Goal: Information Seeking & Learning: Check status

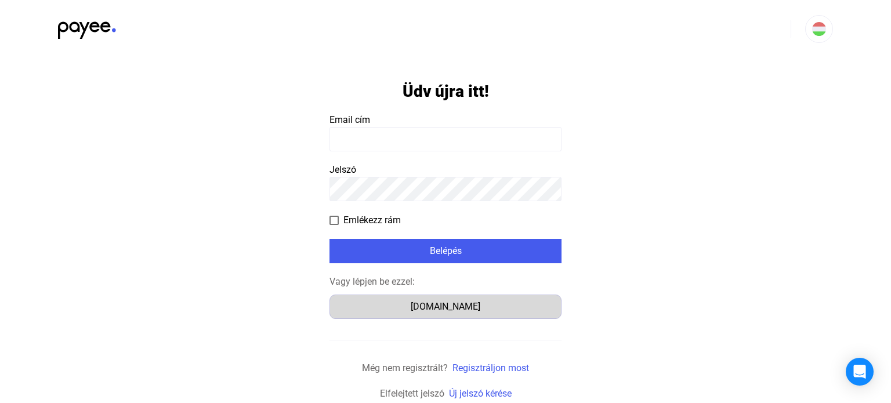
click at [425, 314] on button "Számlázz.hu" at bounding box center [445, 307] width 232 height 24
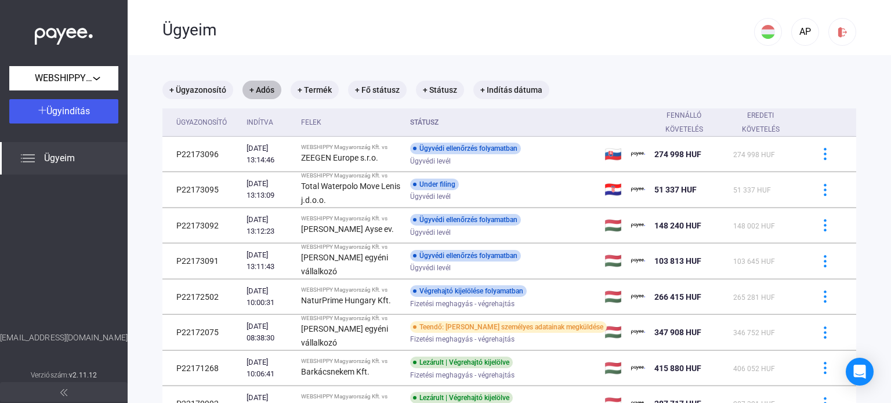
click at [267, 94] on mat-chip "+ Adós" at bounding box center [261, 90] width 39 height 19
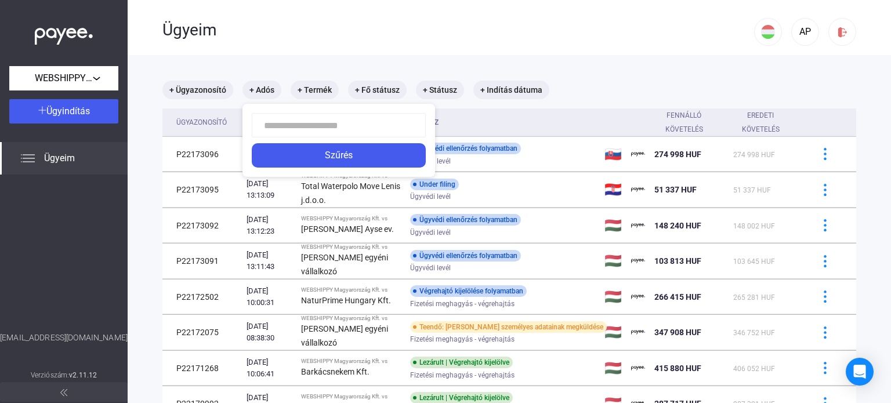
click at [280, 129] on input at bounding box center [339, 125] width 174 height 24
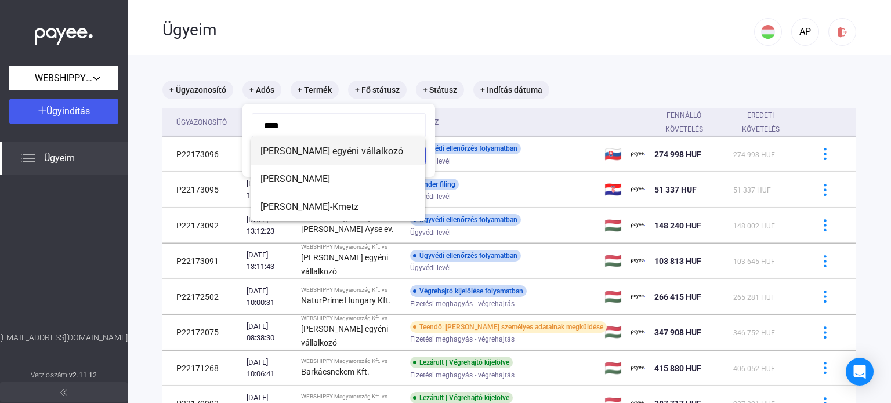
click at [326, 153] on span "[PERSON_NAME] egyéni vállalkozó" at bounding box center [337, 151] width 155 height 14
type input "**********"
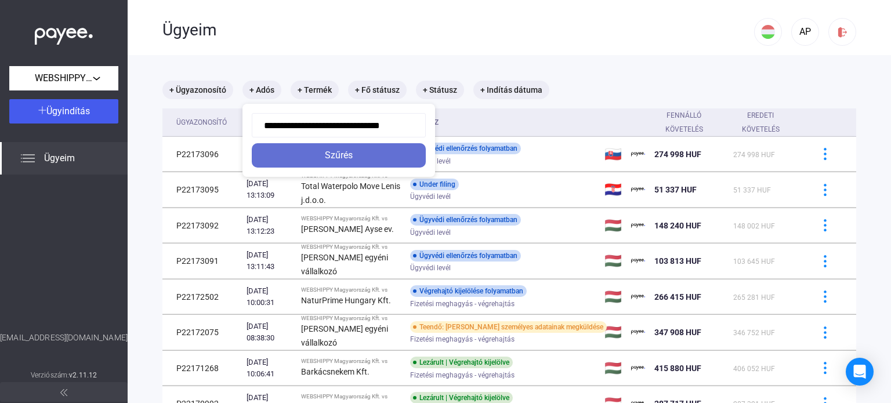
click at [333, 162] on button "Szűrés" at bounding box center [339, 155] width 174 height 24
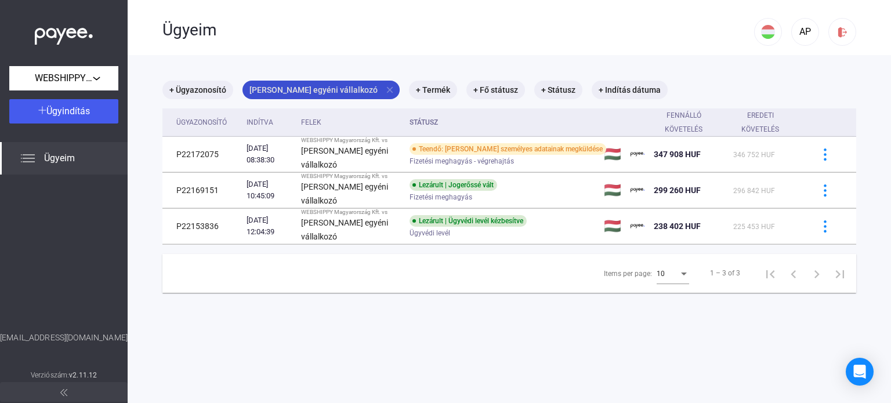
click at [385, 90] on mat-icon "close" at bounding box center [390, 90] width 10 height 10
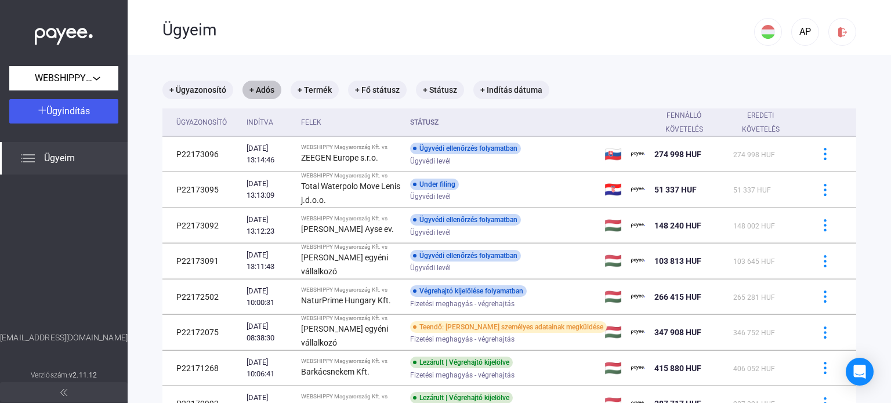
click at [258, 94] on mat-chip "+ Adós" at bounding box center [261, 90] width 39 height 19
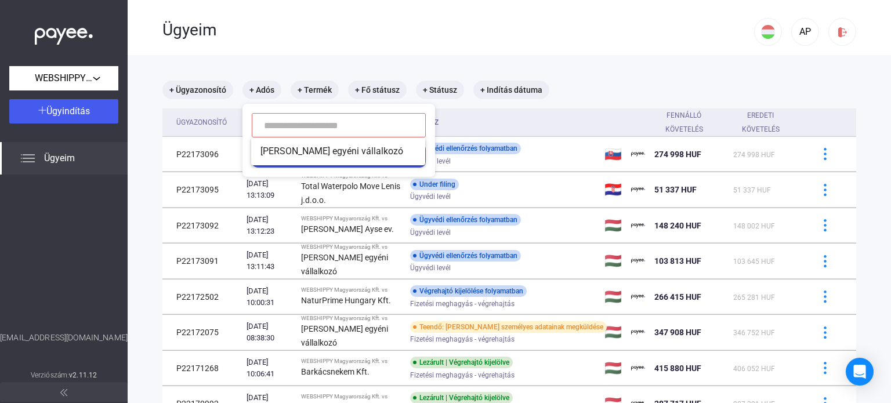
click at [276, 126] on input at bounding box center [339, 125] width 174 height 24
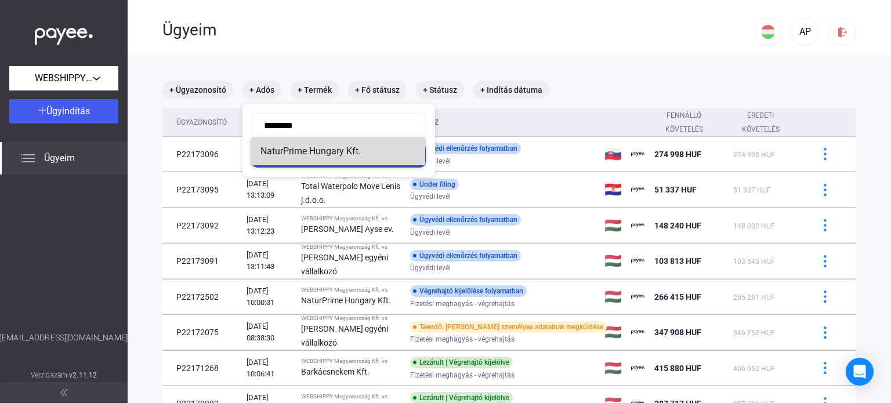
click at [281, 155] on span "NaturPrime Hungary Kft." at bounding box center [337, 151] width 155 height 14
type input "**********"
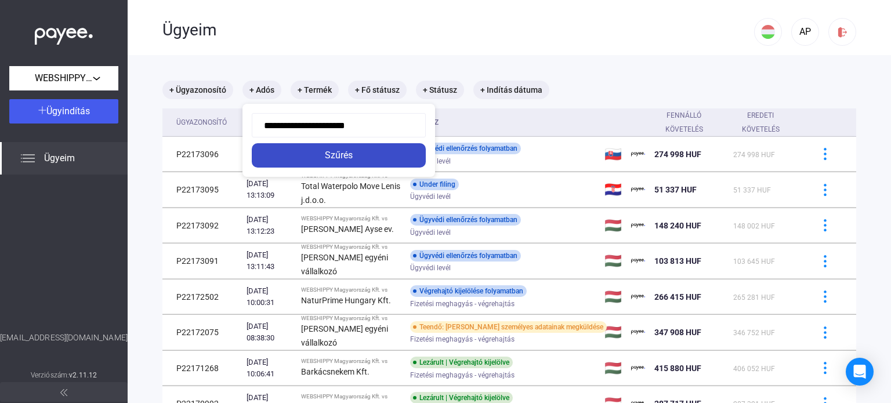
click at [310, 155] on div "Szűrés" at bounding box center [338, 155] width 167 height 14
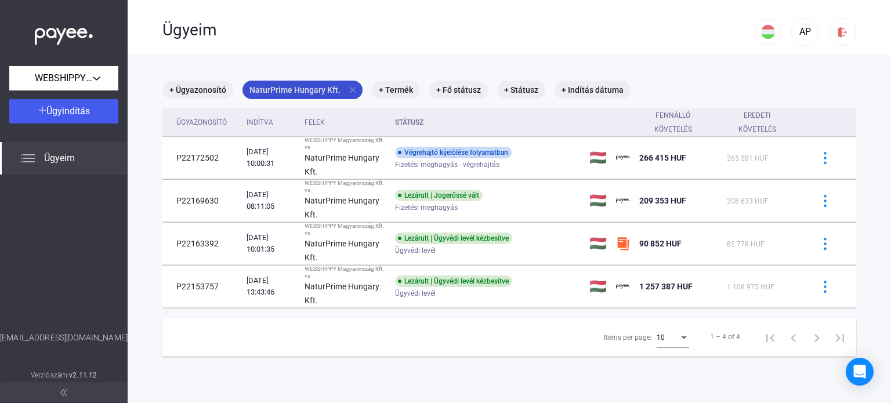
click at [349, 91] on mat-icon "close" at bounding box center [352, 90] width 10 height 10
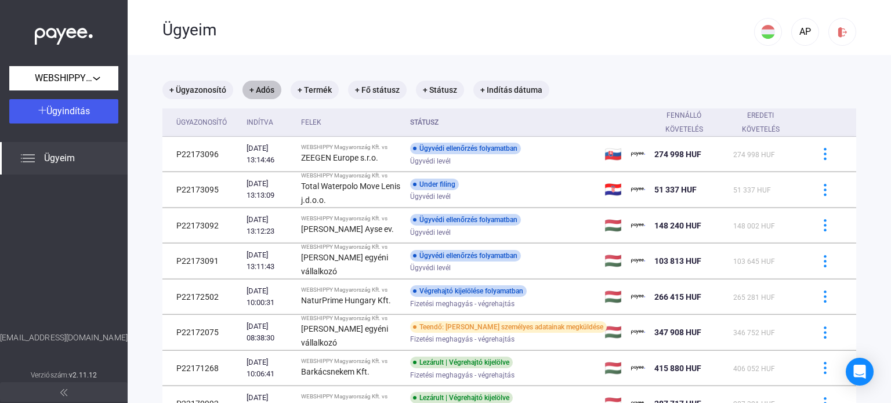
click at [263, 92] on mat-chip "+ Adós" at bounding box center [261, 90] width 39 height 19
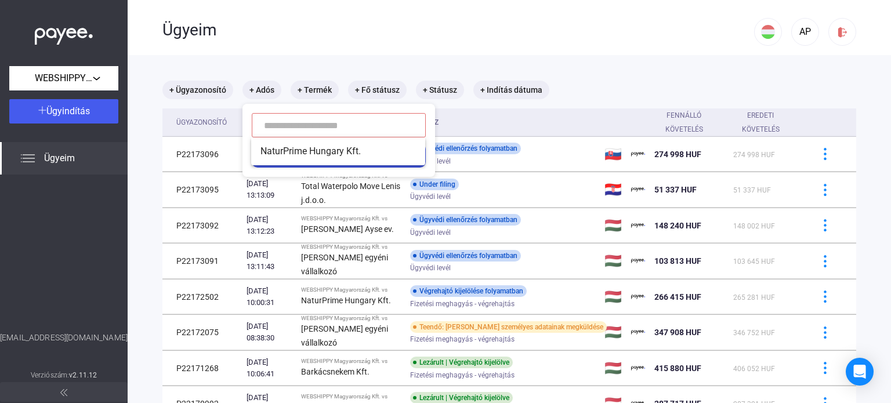
click at [289, 130] on input at bounding box center [339, 125] width 174 height 24
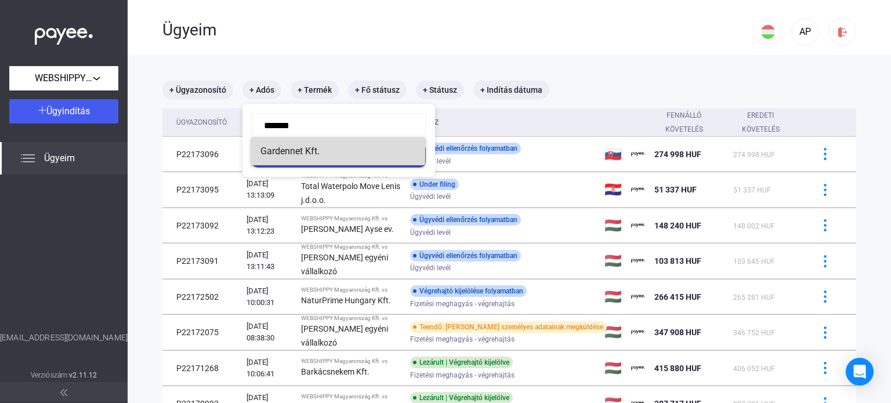
click at [292, 155] on span "Gardennet Kft." at bounding box center [337, 151] width 155 height 14
type input "**********"
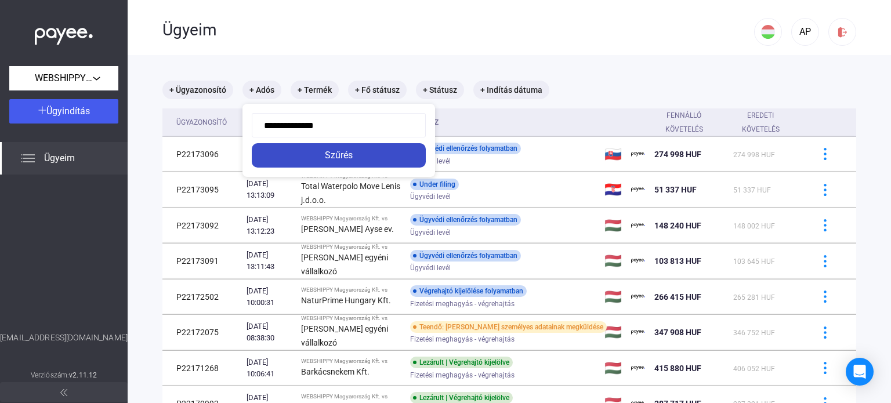
click at [336, 162] on div "Szűrés" at bounding box center [338, 155] width 167 height 14
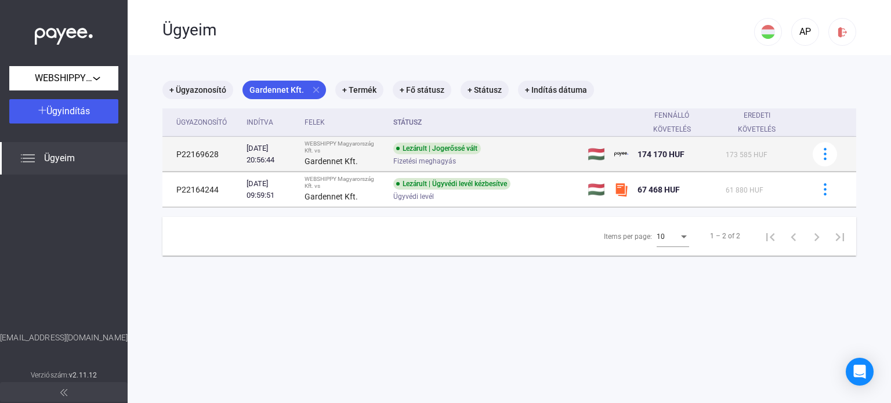
click at [420, 152] on div "Lezárult | Jogerőssé vált" at bounding box center [437, 149] width 88 height 12
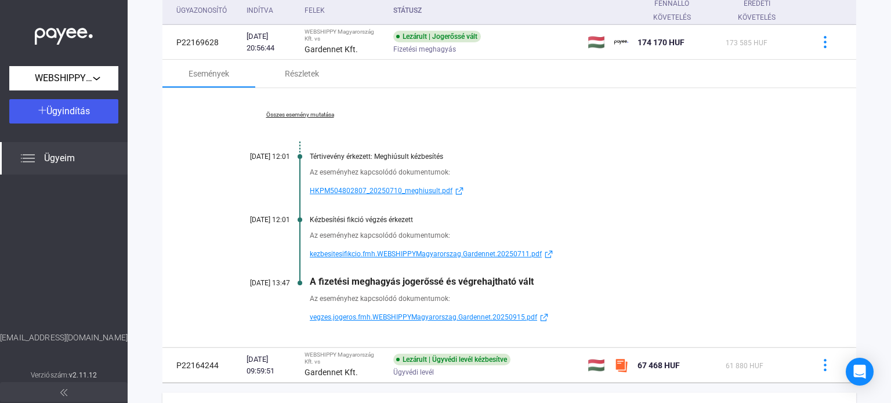
scroll to position [174, 0]
